Goal: Download file/media

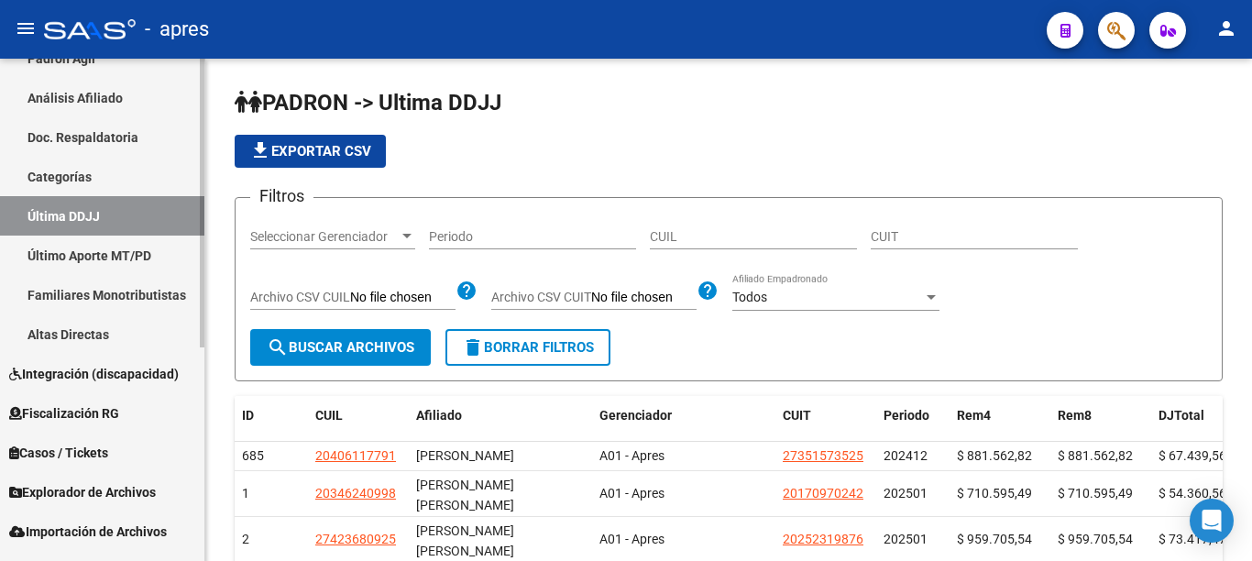
scroll to position [372, 0]
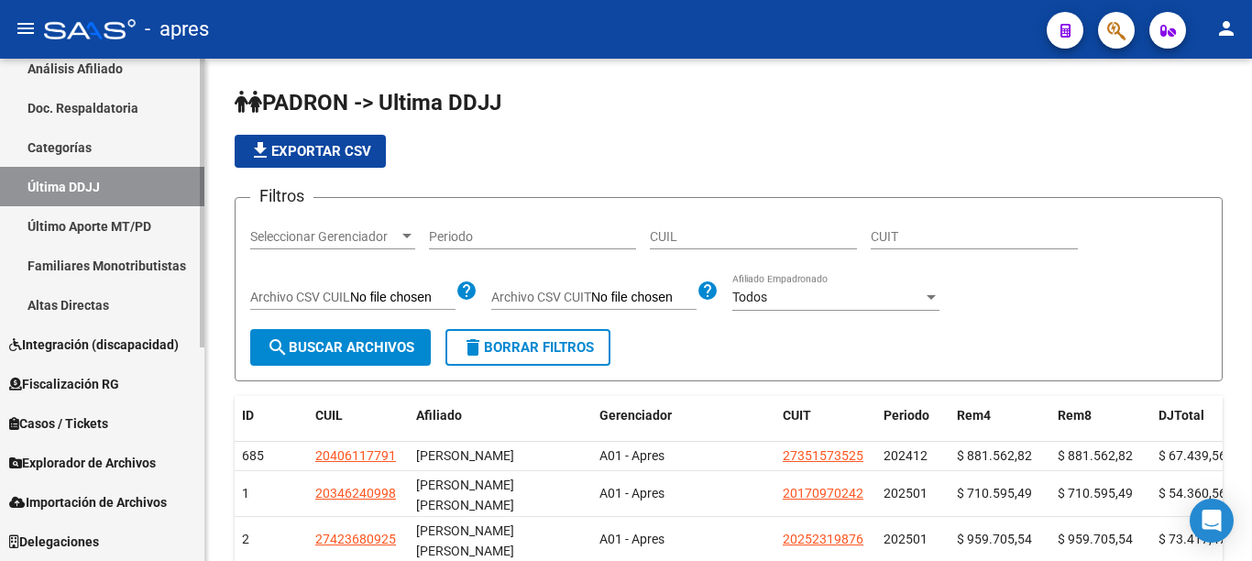
click at [195, 446] on div "Firma Express Inicio Calendario SSS Instructivos Contacto OS Reportes Ingresos …" at bounding box center [104, 124] width 209 height 874
click at [99, 458] on span "Explorador de Archivos" at bounding box center [82, 463] width 147 height 20
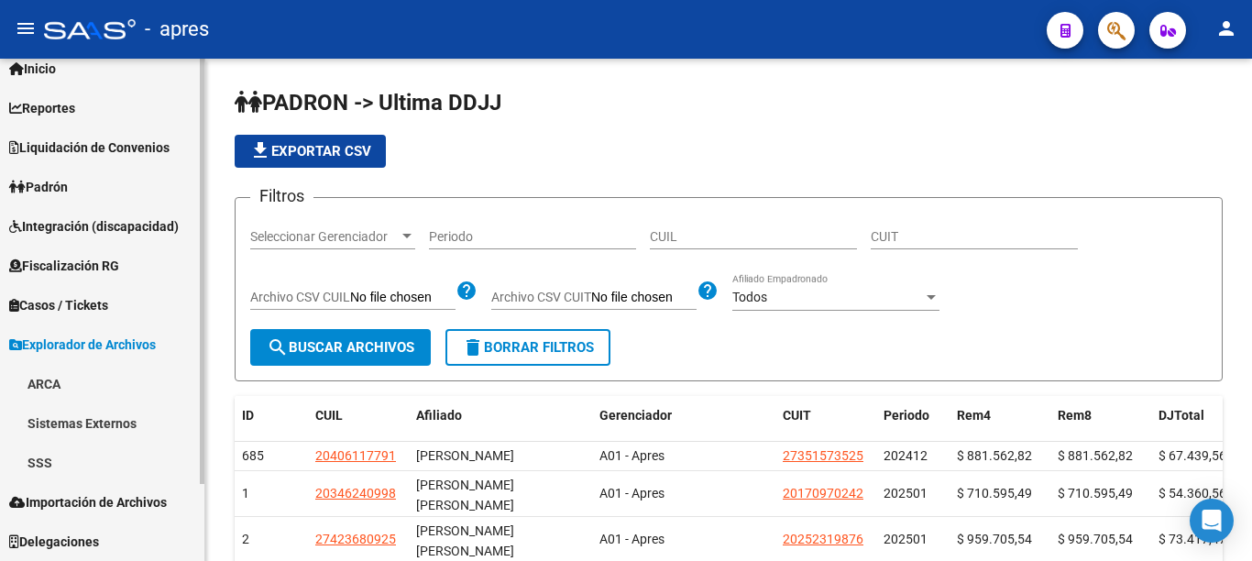
scroll to position [57, 0]
click at [43, 460] on link "SSS" at bounding box center [102, 462] width 204 height 39
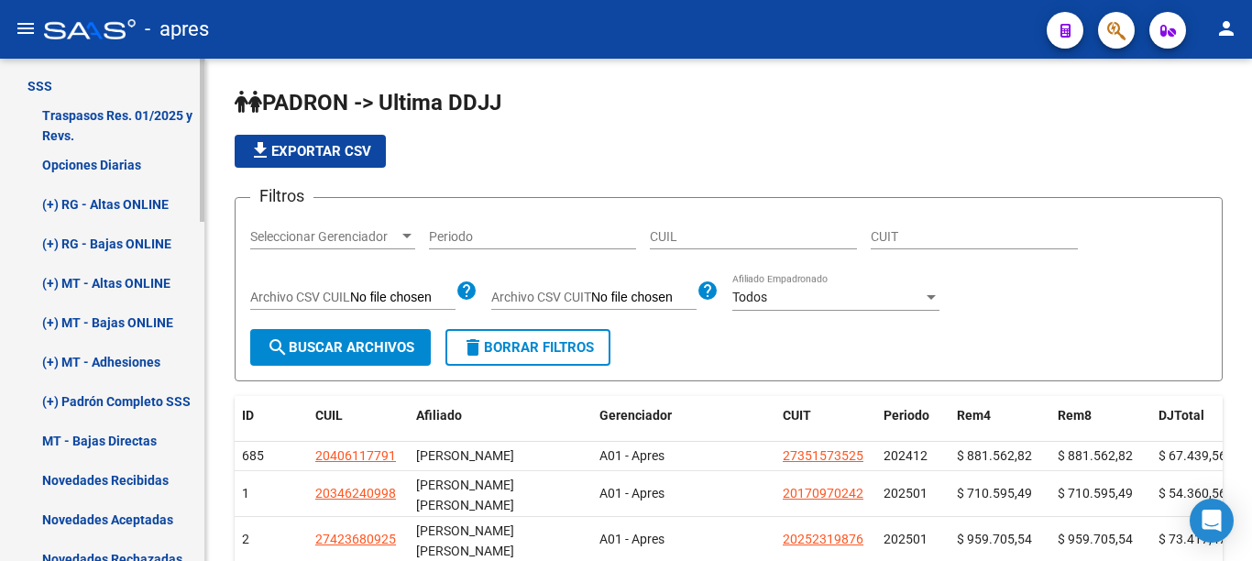
scroll to position [454, 0]
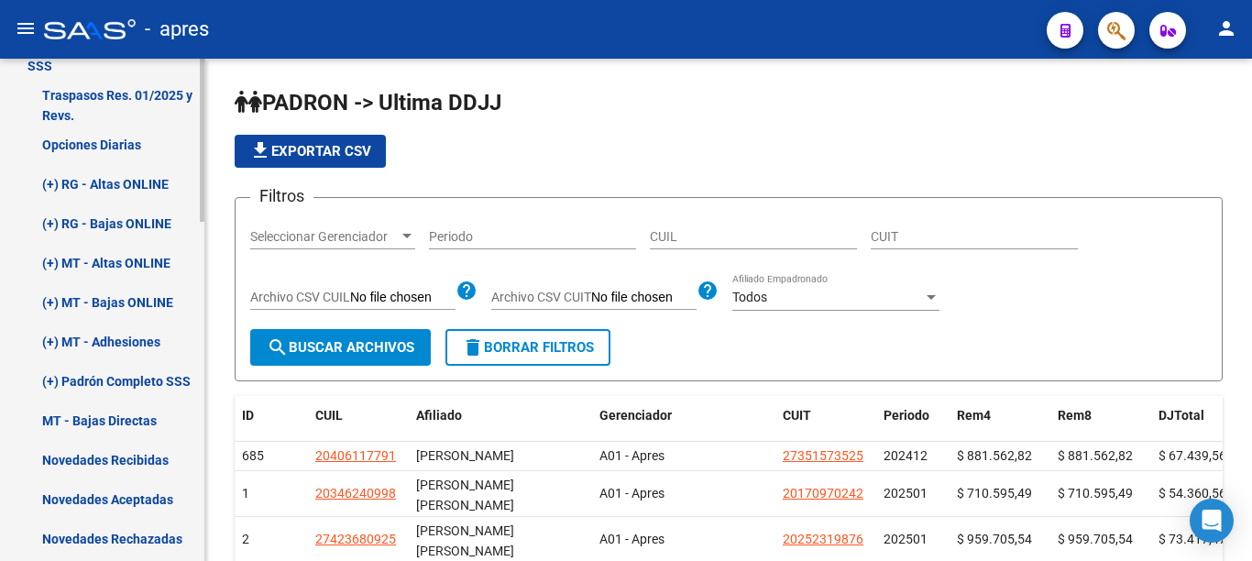
click at [196, 354] on div "Firma Express Inicio Calendario SSS Instructivos Contacto OS Reportes Ingresos …" at bounding box center [104, 377] width 209 height 1544
click at [114, 143] on link "Opciones Diarias" at bounding box center [102, 144] width 204 height 39
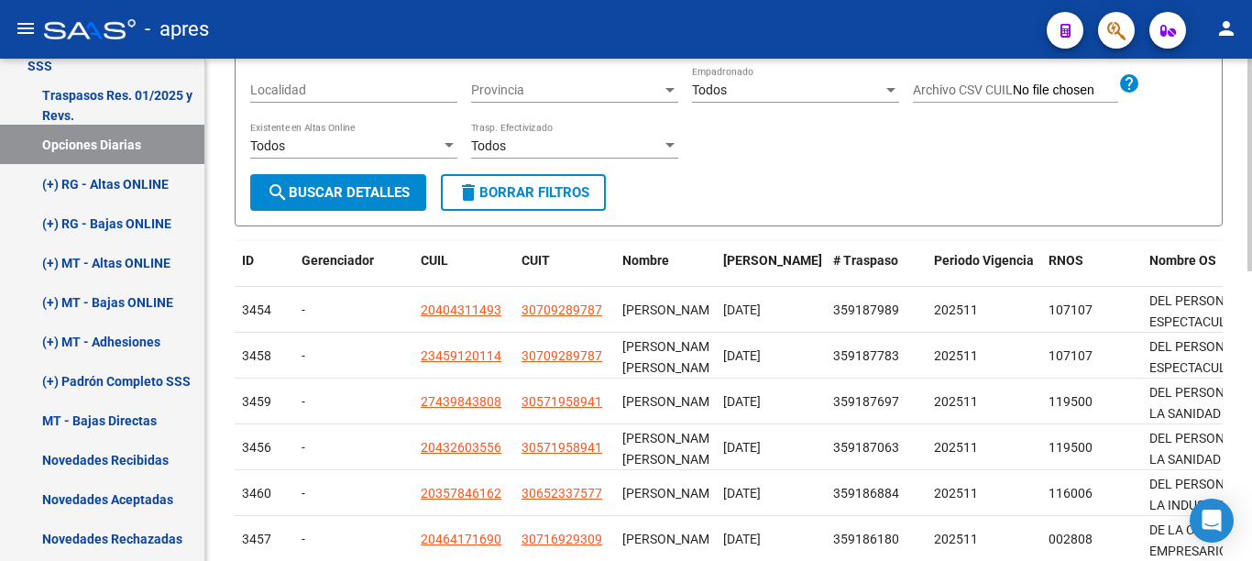
scroll to position [398, 0]
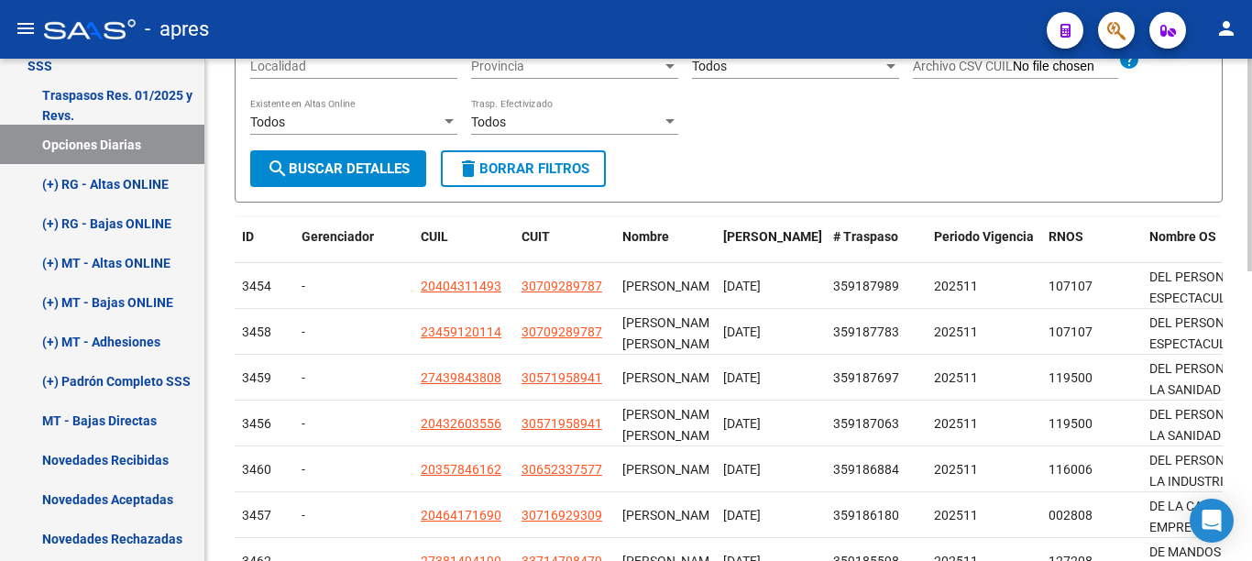
click at [1251, 271] on div at bounding box center [1249, 165] width 5 height 213
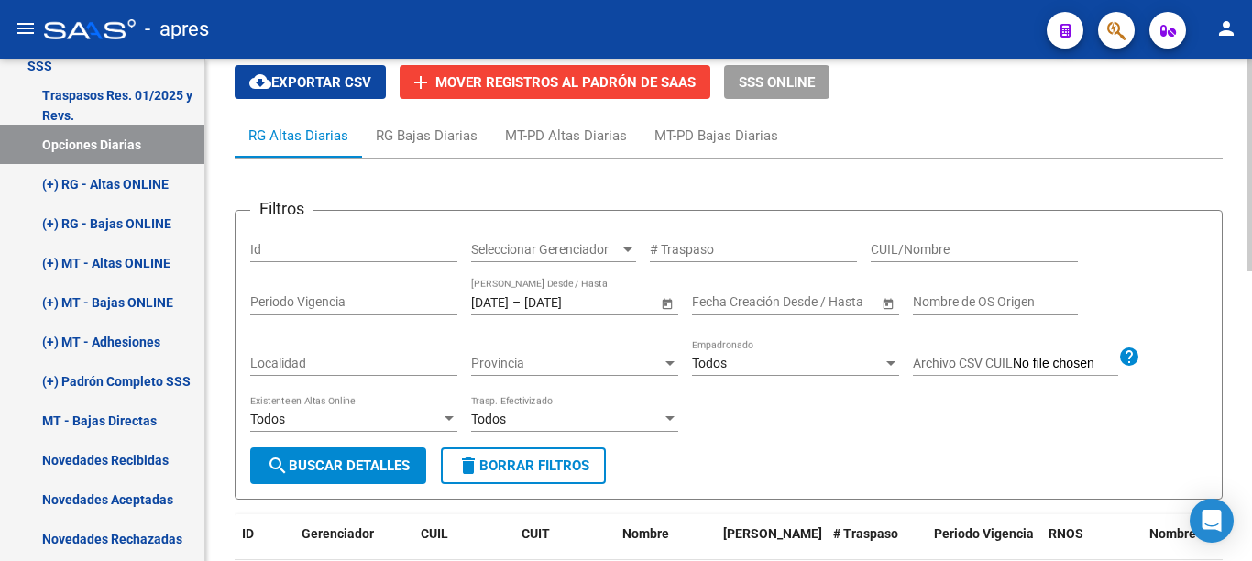
scroll to position [0, 0]
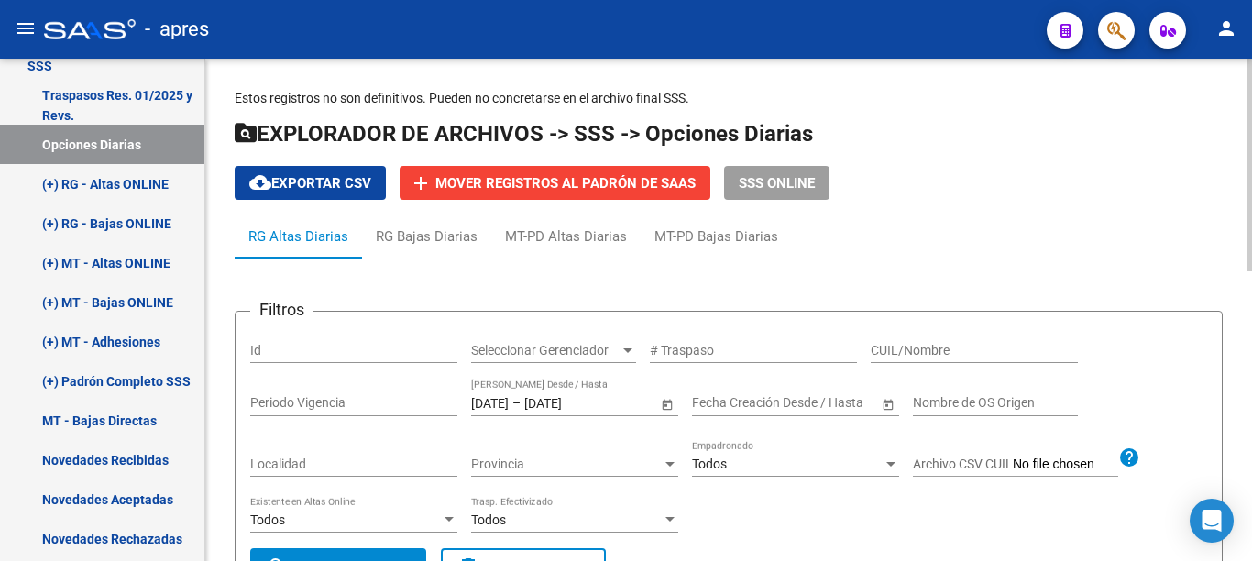
click at [1251, 108] on div at bounding box center [1249, 165] width 5 height 213
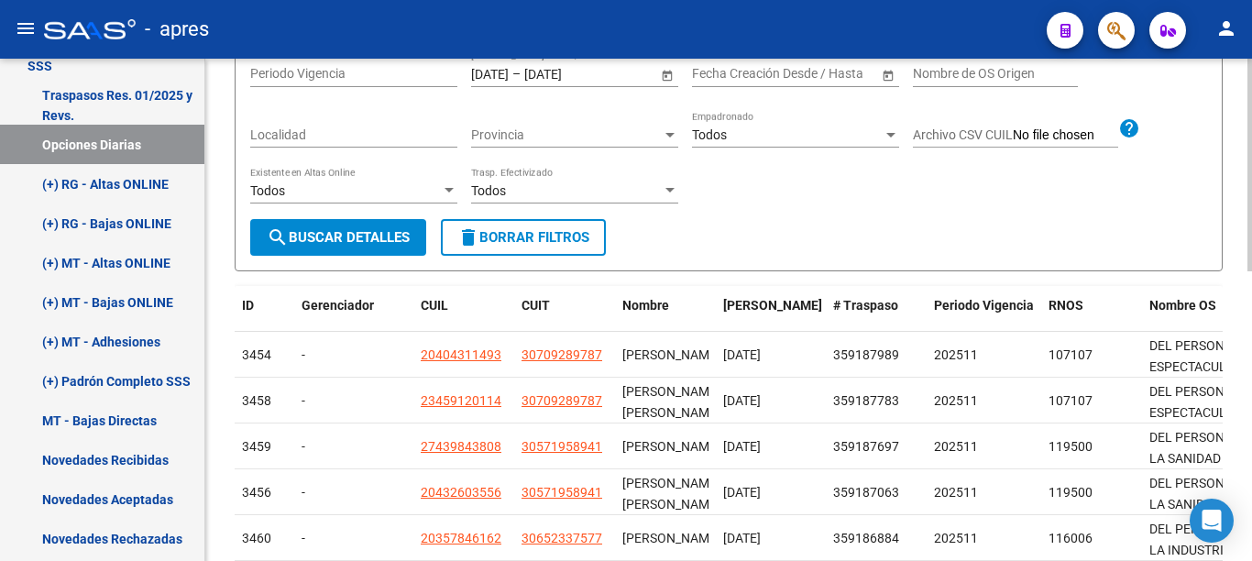
click at [1251, 271] on div at bounding box center [1249, 165] width 5 height 213
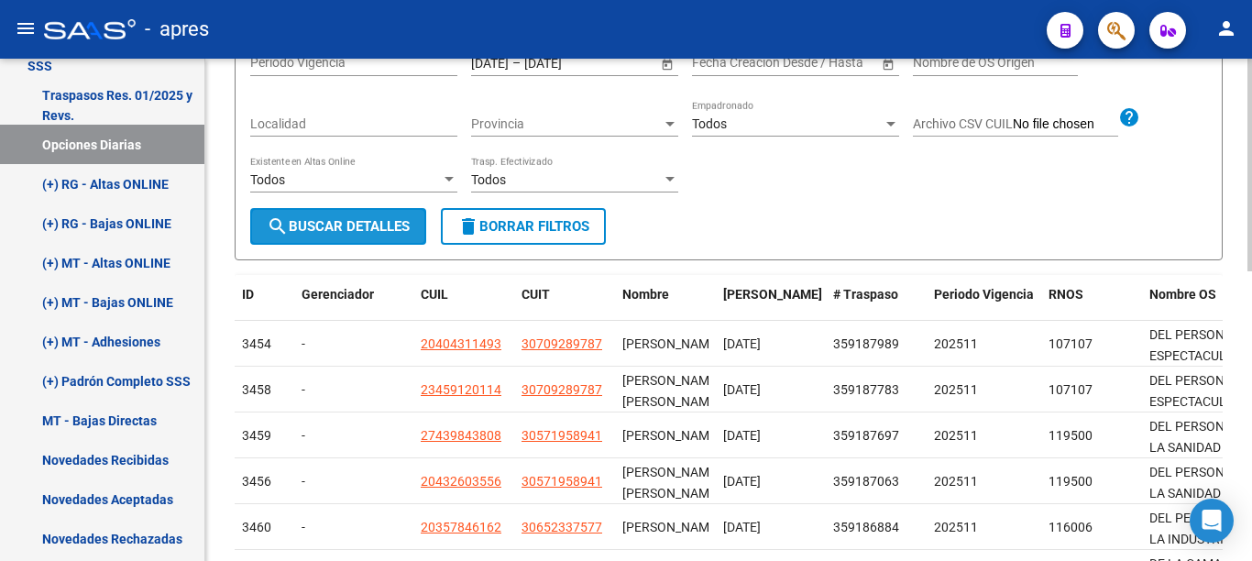
click at [375, 228] on span "search Buscar Detalles" at bounding box center [338, 226] width 143 height 16
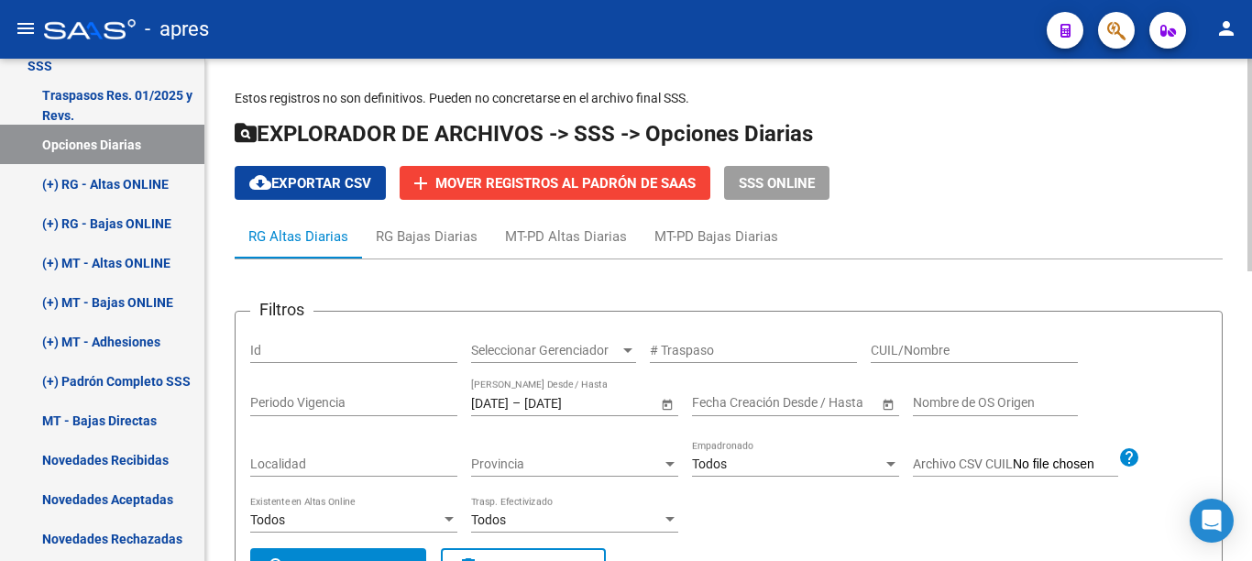
click at [326, 195] on button "cloud_download Exportar CSV" at bounding box center [310, 183] width 151 height 34
